Goal: Use online tool/utility: Utilize a website feature to perform a specific function

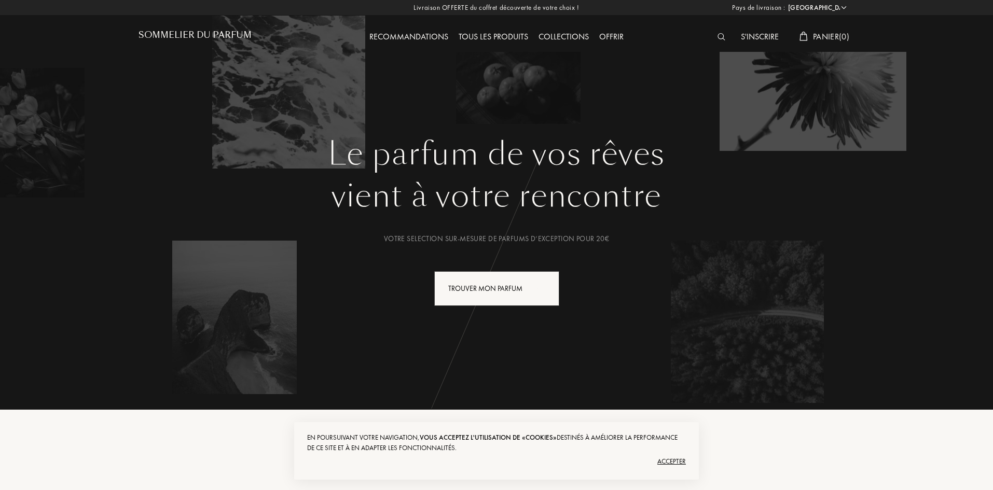
select select "FR"
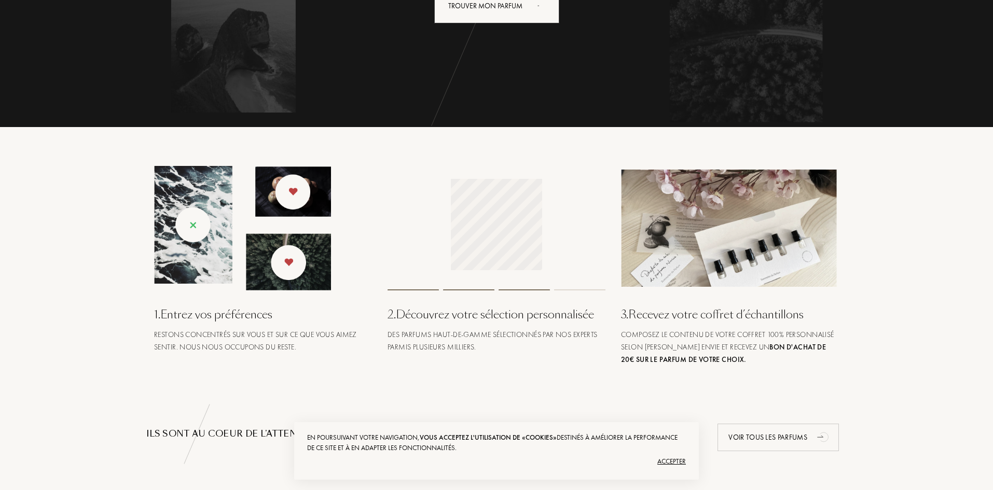
scroll to position [311, 0]
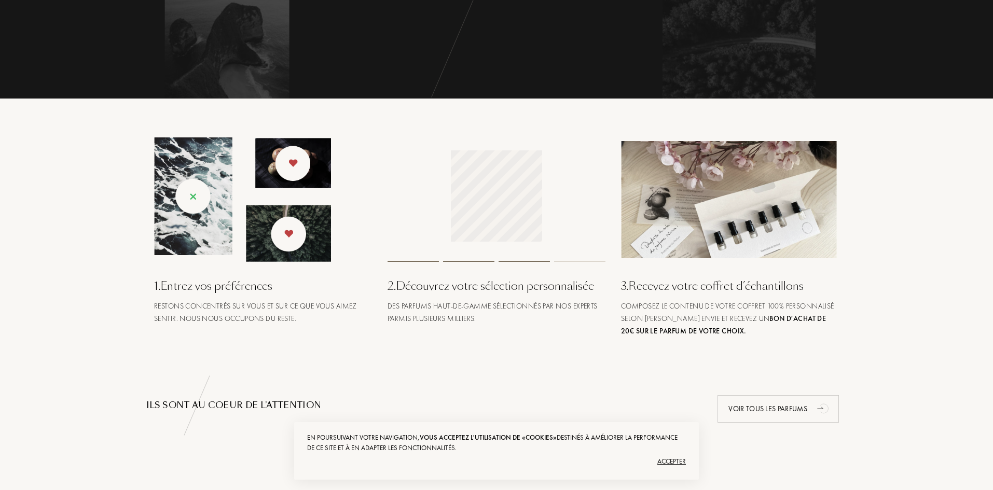
click at [223, 288] on div "1 . Entrez vos préférences" at bounding box center [263, 286] width 218 height 17
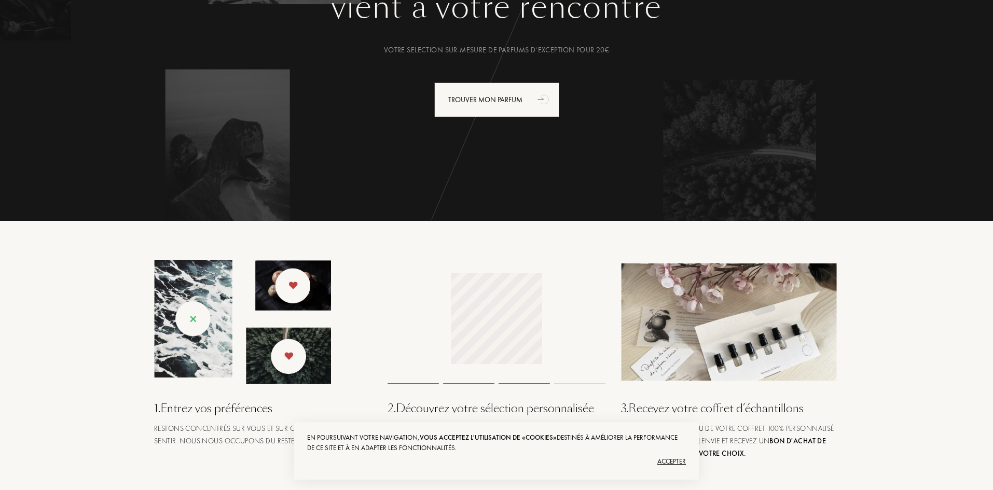
scroll to position [52, 0]
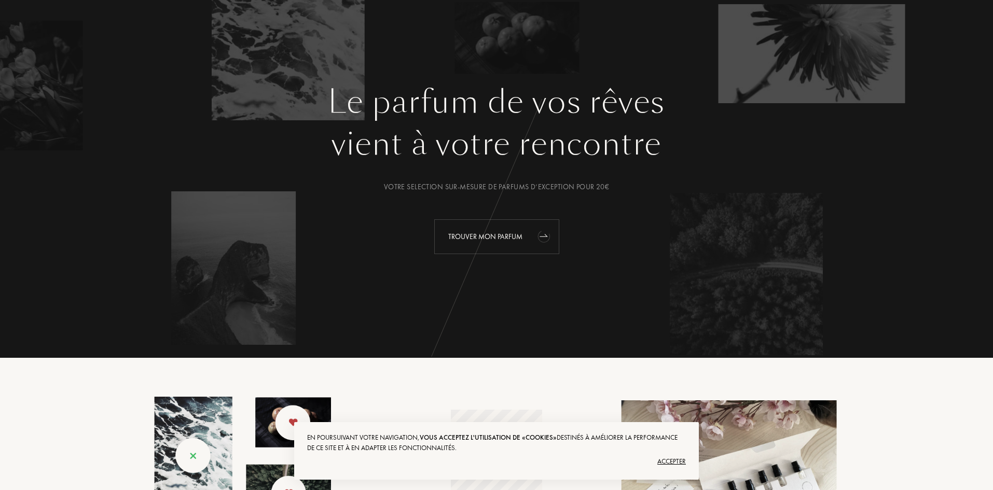
click at [499, 221] on div "Trouver mon parfum" at bounding box center [496, 236] width 125 height 35
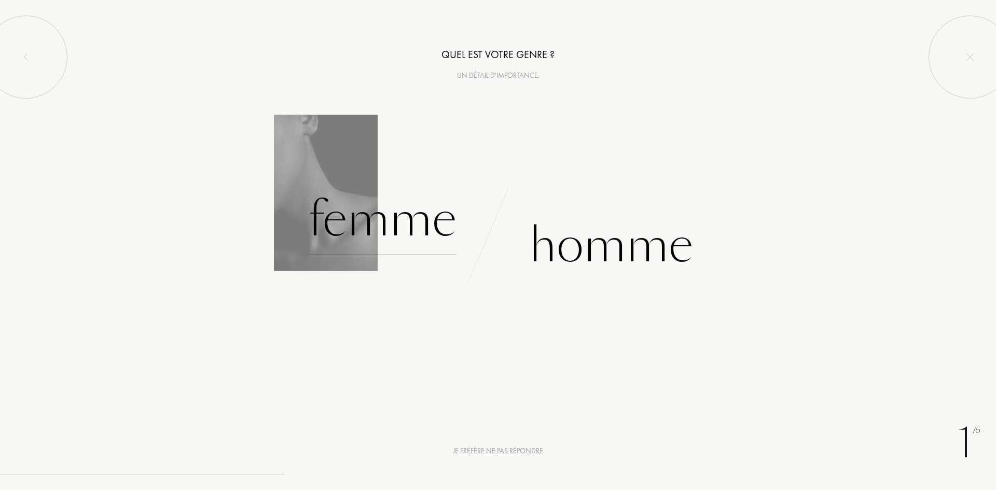
click at [394, 223] on div "Femme" at bounding box center [382, 220] width 148 height 70
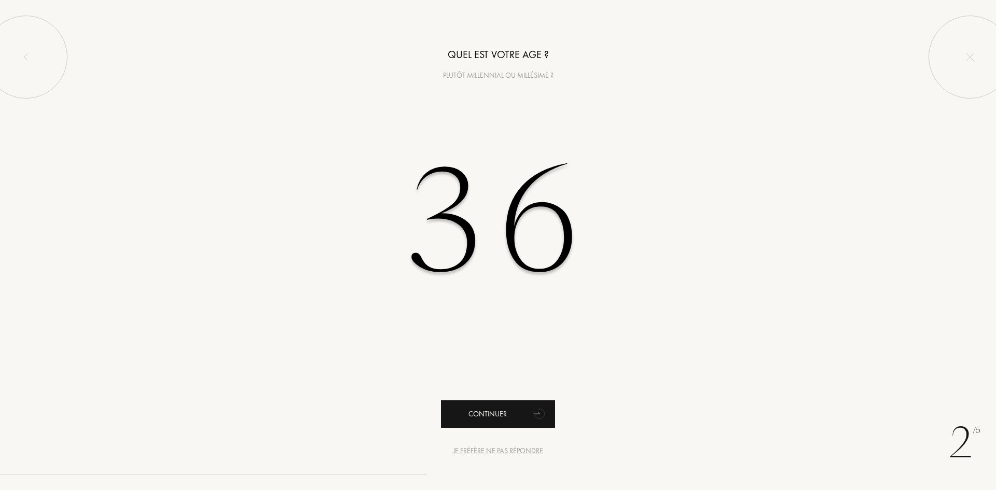
type input "36"
click at [517, 410] on div "Continuer" at bounding box center [498, 415] width 114 height 28
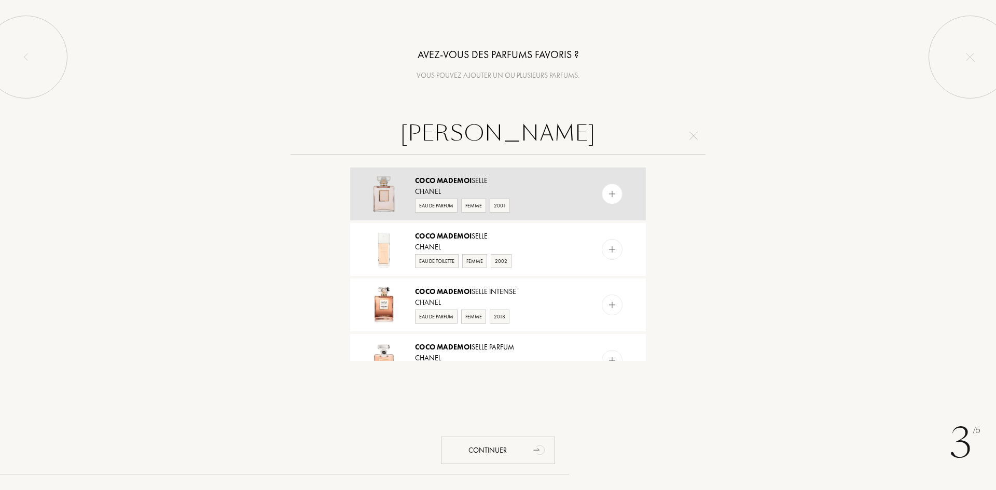
type input "coco mademoi"
click at [446, 215] on div "Coco Mademoi selle Chanel Eau de Parfum Femme 2001" at bounding box center [498, 194] width 296 height 53
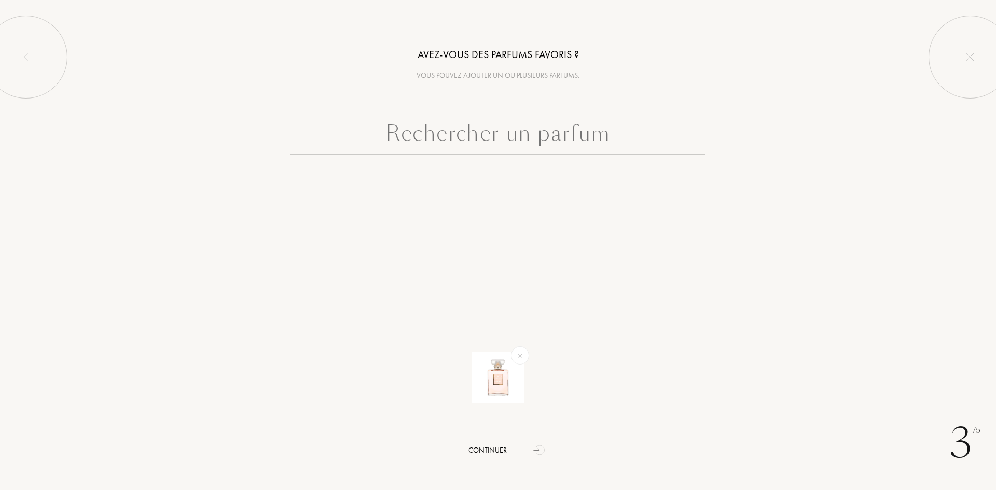
click at [469, 134] on input "text" at bounding box center [498, 135] width 415 height 37
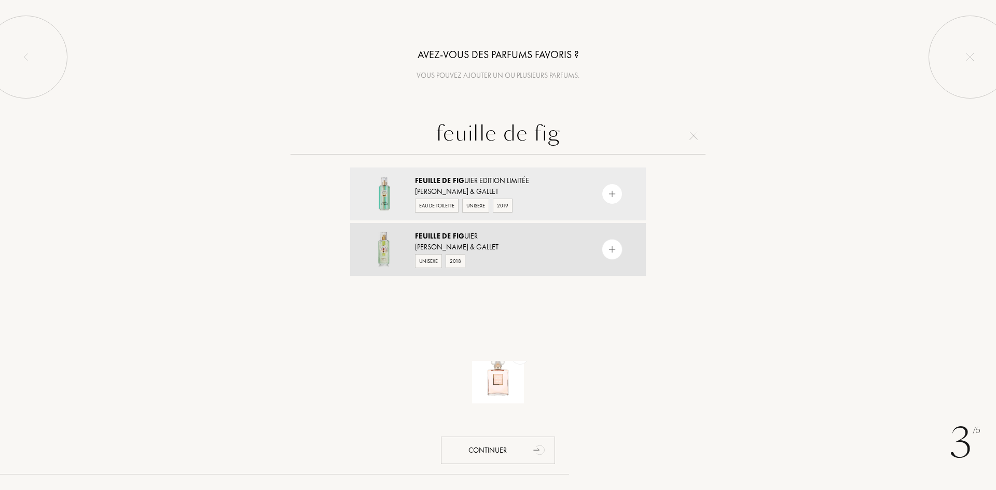
type input "feuille de fig"
click at [430, 237] on span "Feuille" at bounding box center [427, 235] width 25 height 9
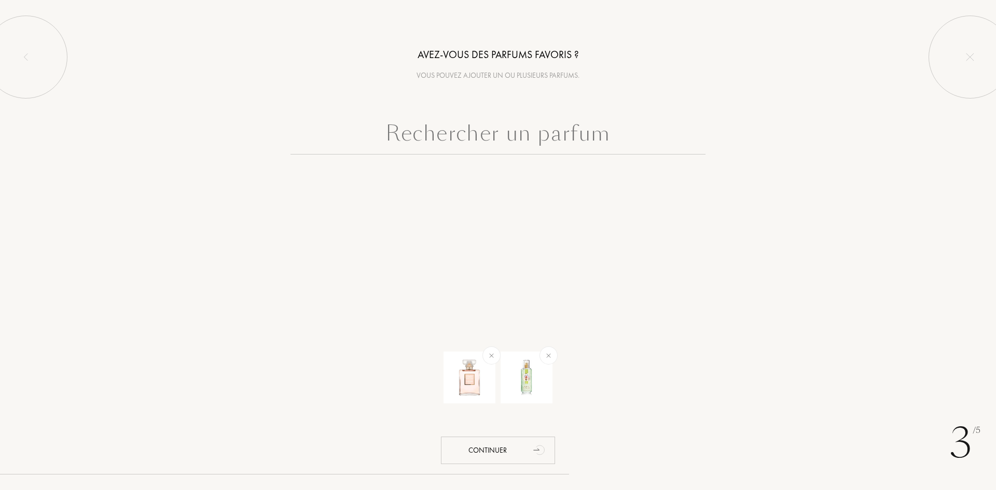
click at [443, 134] on input "text" at bounding box center [498, 135] width 415 height 37
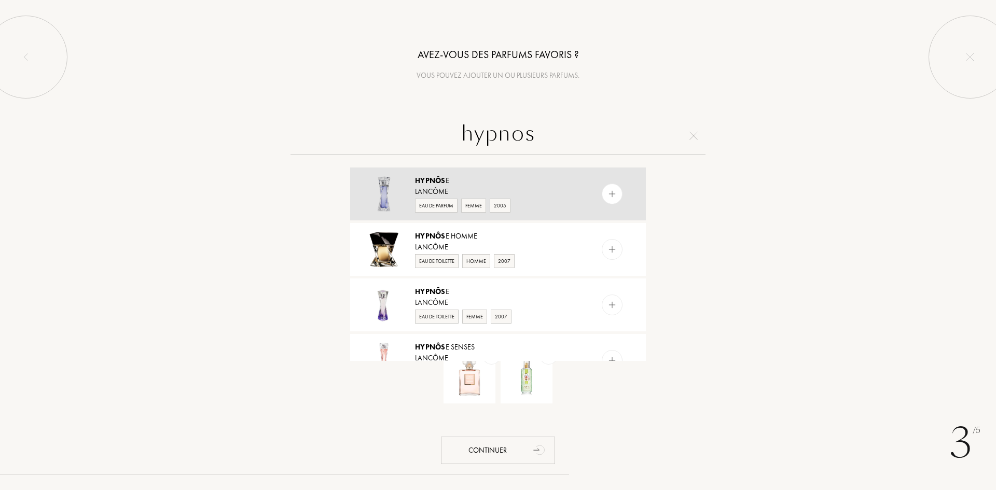
type input "hypnos"
click at [431, 205] on div "Eau de Parfum" at bounding box center [436, 206] width 43 height 14
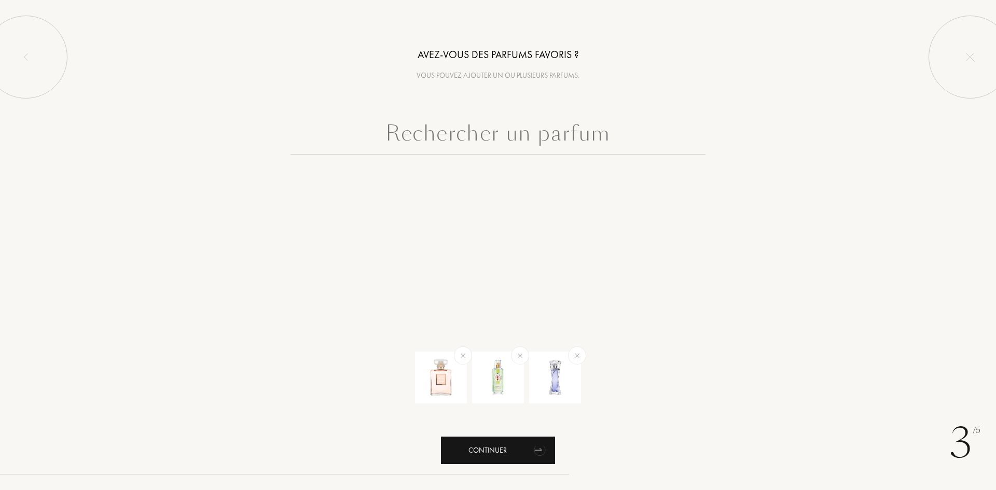
click at [498, 450] on div "Continuer" at bounding box center [498, 451] width 114 height 28
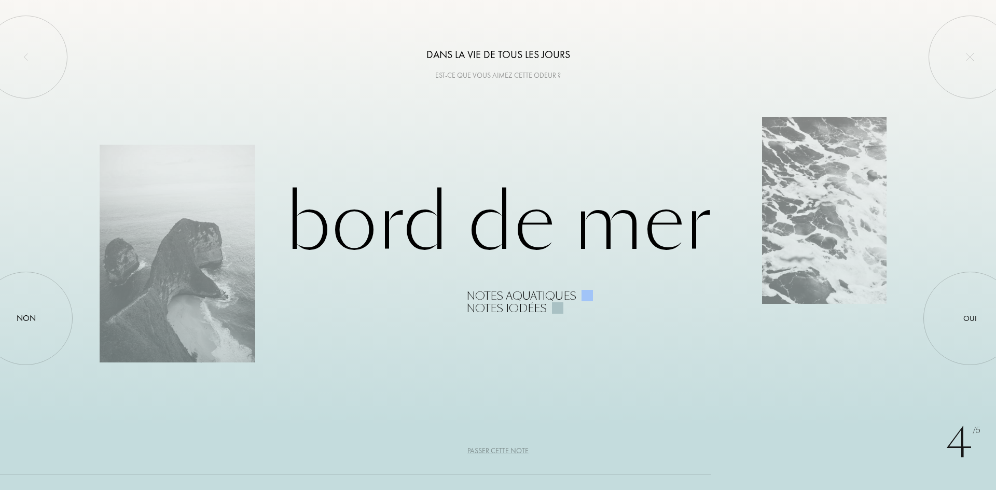
click at [493, 450] on div "Passer cette note" at bounding box center [498, 451] width 61 height 11
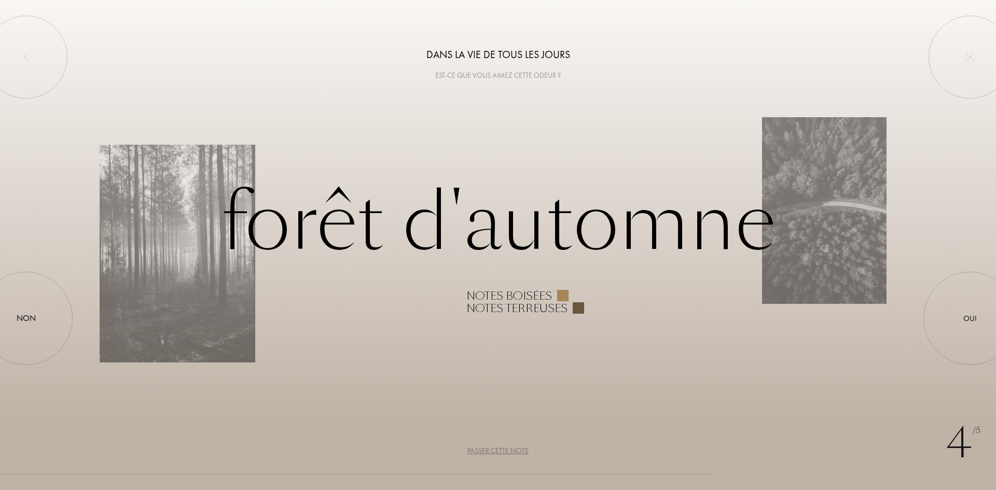
click at [493, 450] on div "Passer cette note" at bounding box center [498, 451] width 61 height 11
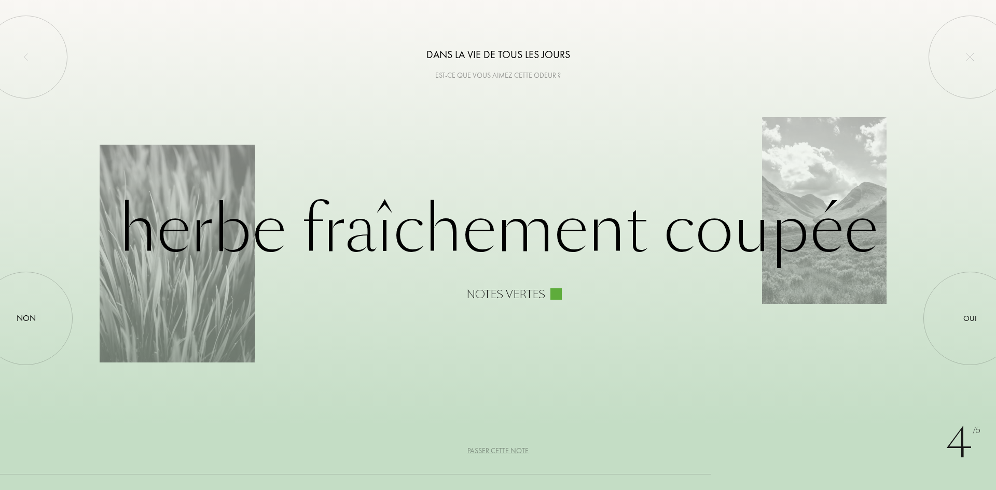
click at [493, 450] on div "Passer cette note" at bounding box center [498, 451] width 61 height 11
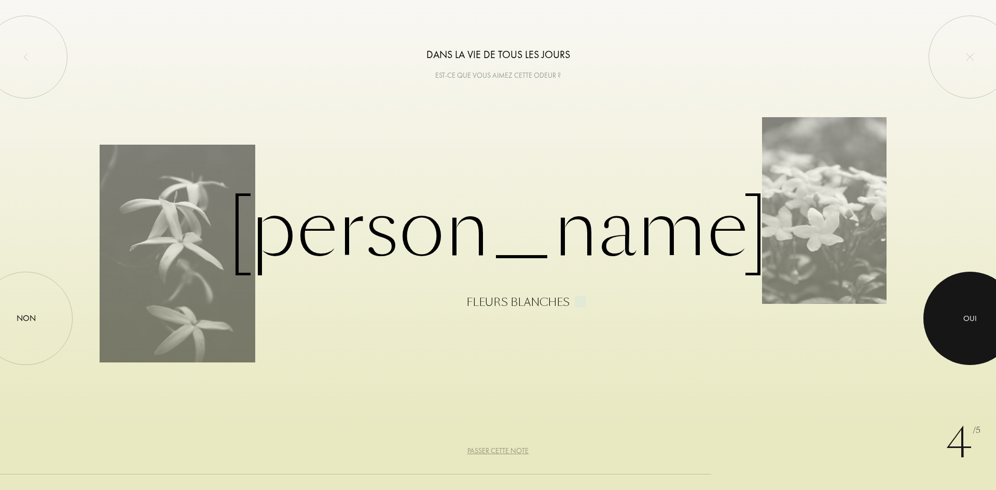
click at [964, 325] on div at bounding box center [970, 318] width 93 height 93
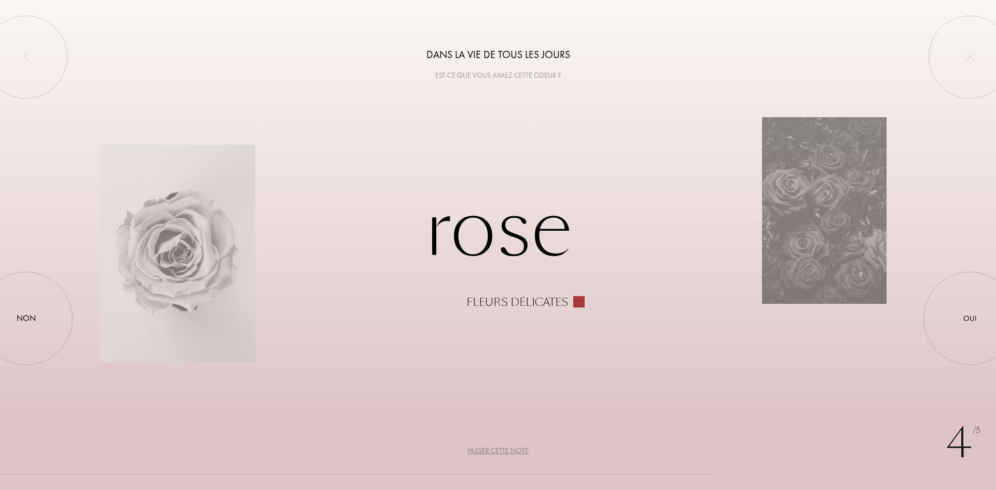
click at [522, 452] on div "Passer cette note" at bounding box center [498, 451] width 61 height 11
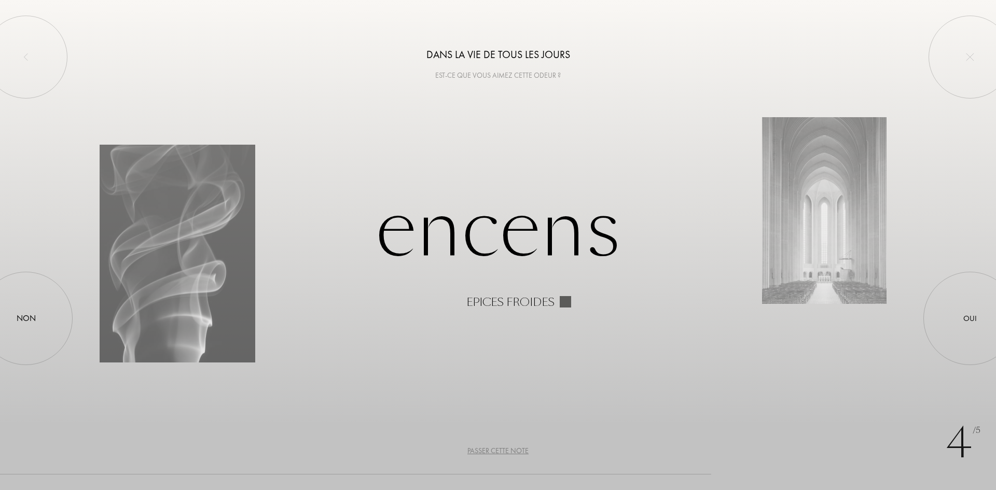
click at [522, 452] on div "Passer cette note" at bounding box center [498, 451] width 61 height 11
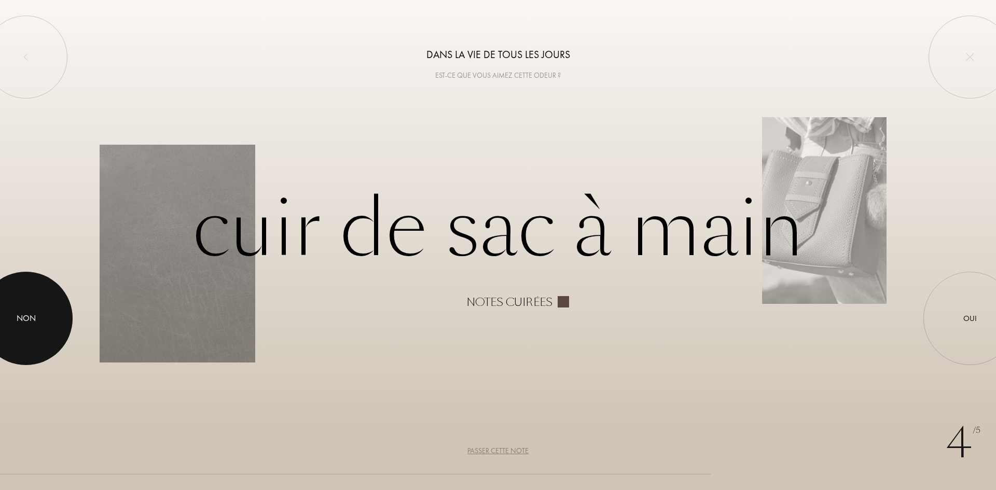
click at [25, 314] on div "Non" at bounding box center [26, 318] width 19 height 12
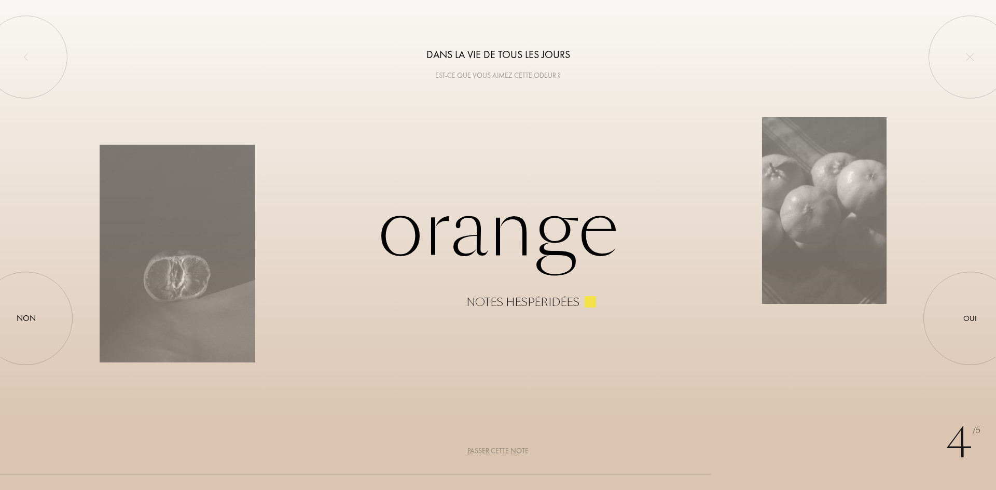
click at [484, 448] on div "Passer cette note" at bounding box center [498, 451] width 61 height 11
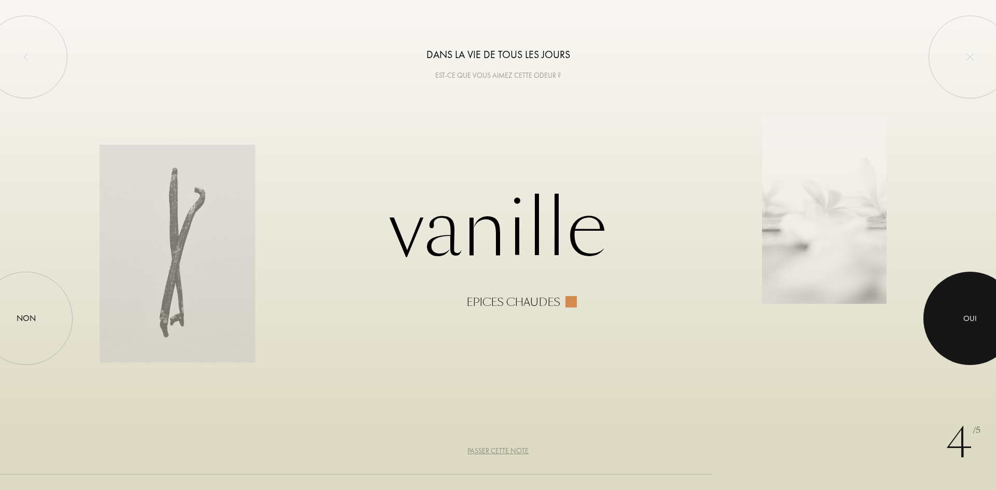
click at [953, 308] on div at bounding box center [970, 318] width 93 height 93
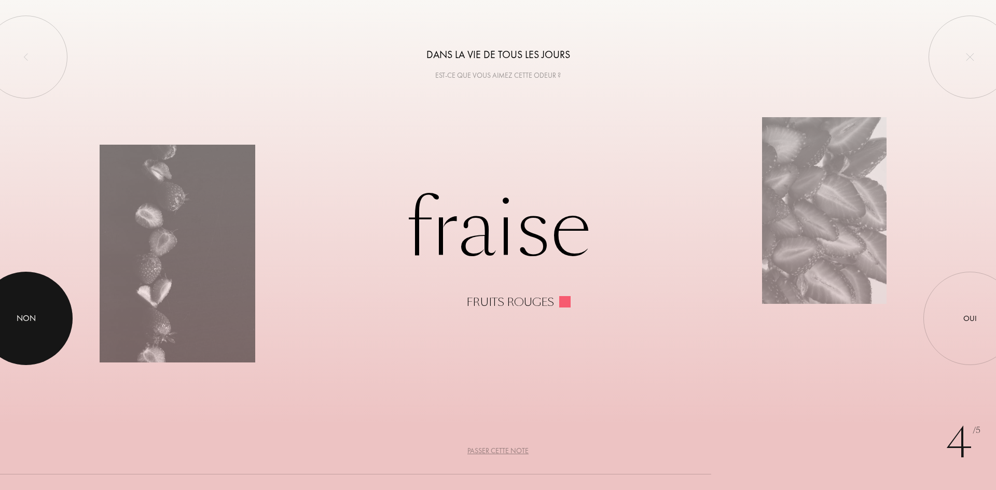
click at [21, 315] on div "Non" at bounding box center [26, 318] width 19 height 12
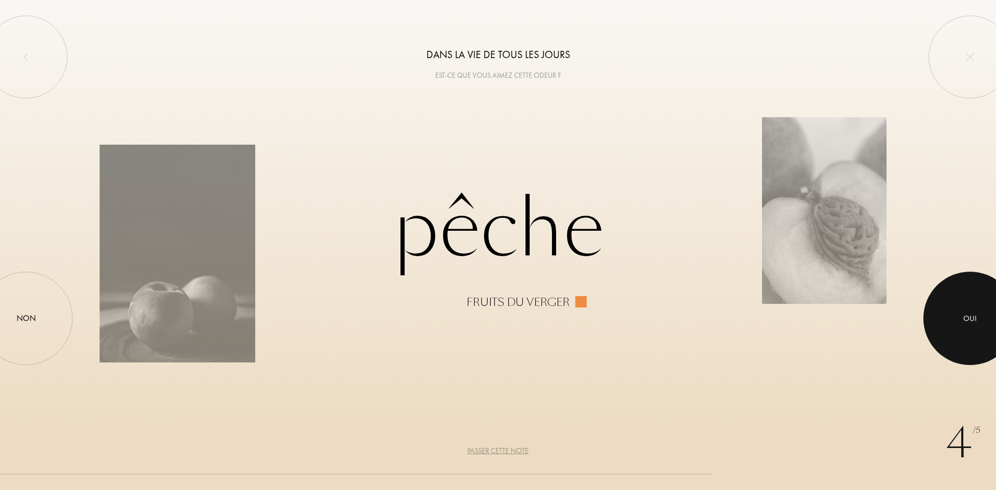
click at [963, 314] on div at bounding box center [970, 318] width 93 height 93
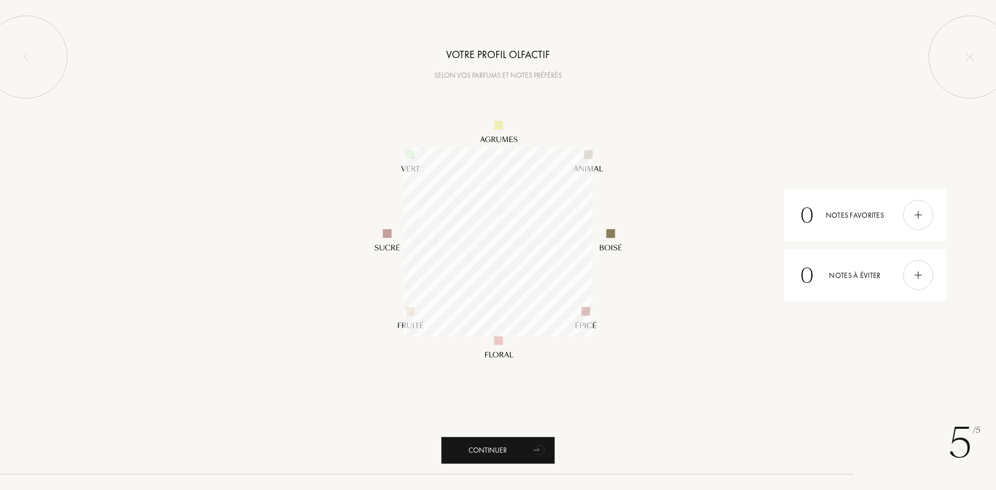
scroll to position [189, 189]
click at [491, 449] on div "Continuer" at bounding box center [498, 451] width 114 height 28
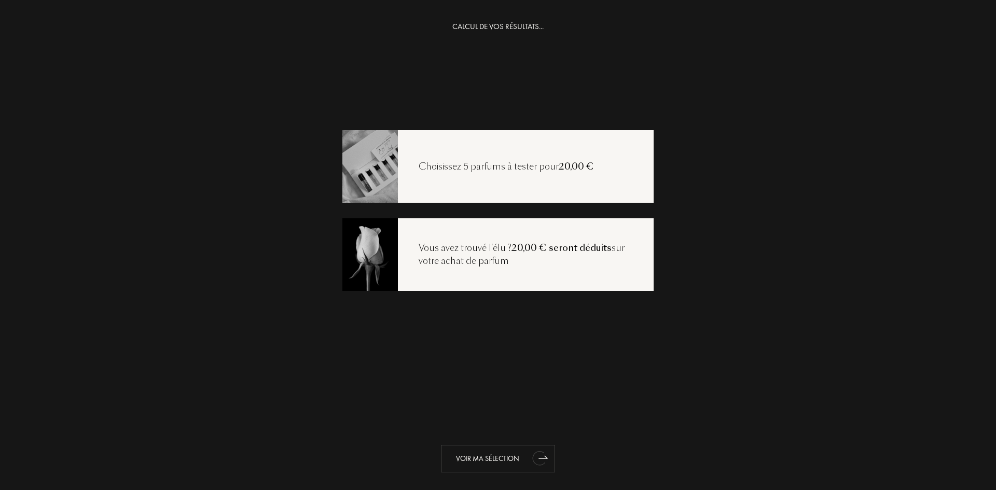
click at [525, 459] on div "Voir ma sélection" at bounding box center [498, 459] width 114 height 28
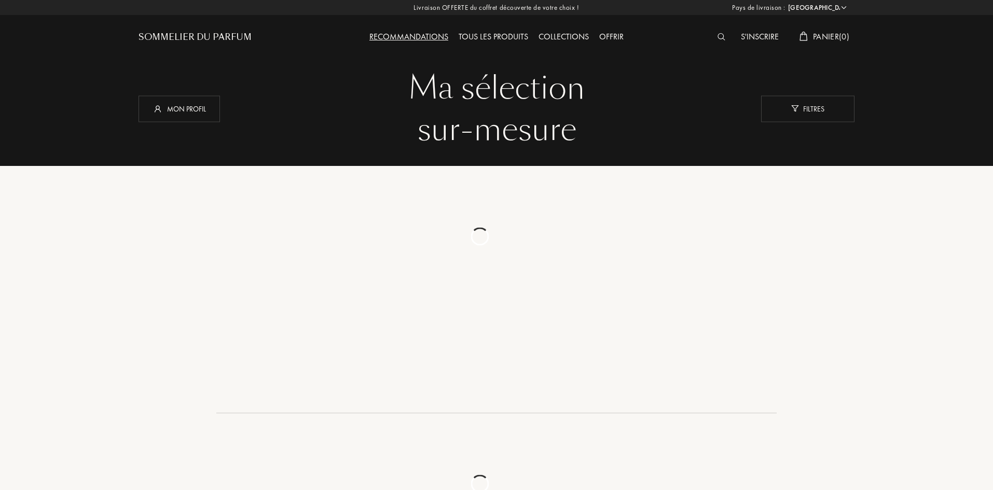
select select "FR"
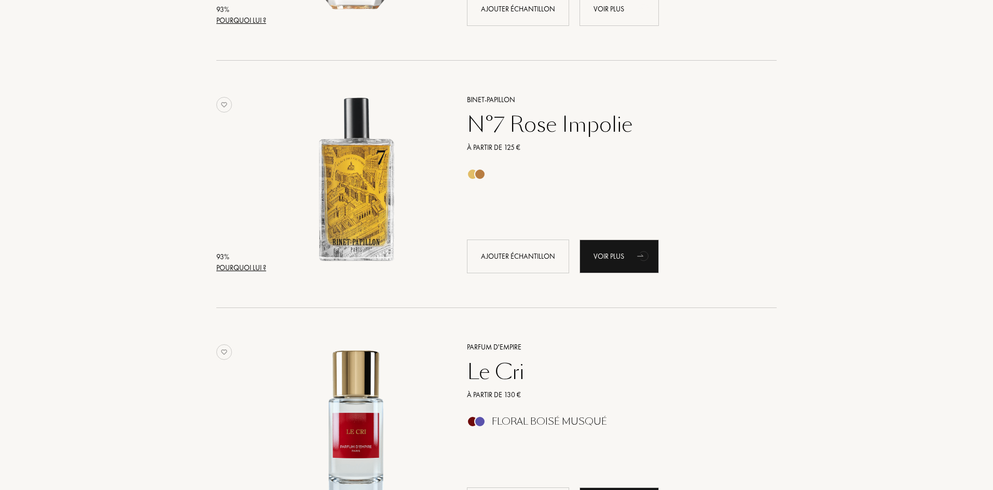
scroll to position [1453, 0]
